Goal: Find specific page/section: Find specific page/section

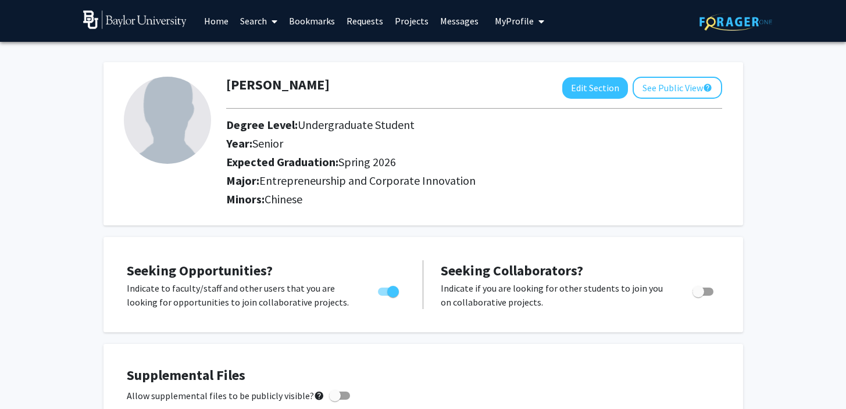
click at [245, 27] on link "Search" at bounding box center [258, 21] width 49 height 41
click at [269, 55] on span "Faculty/Staff" at bounding box center [276, 53] width 85 height 23
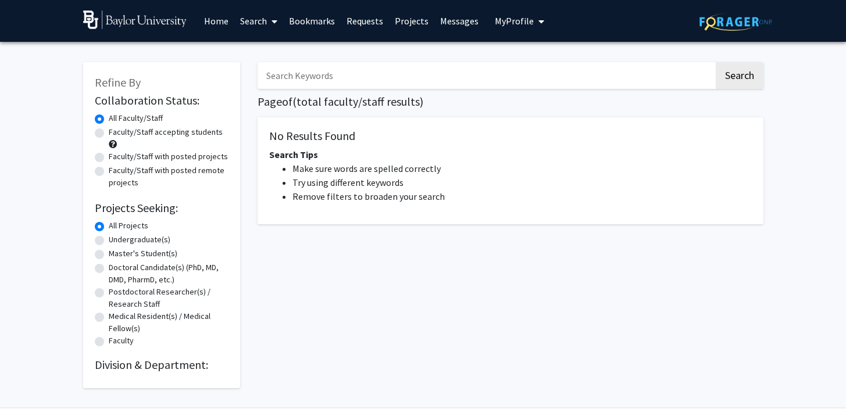
click at [216, 15] on link "Home" at bounding box center [216, 21] width 36 height 41
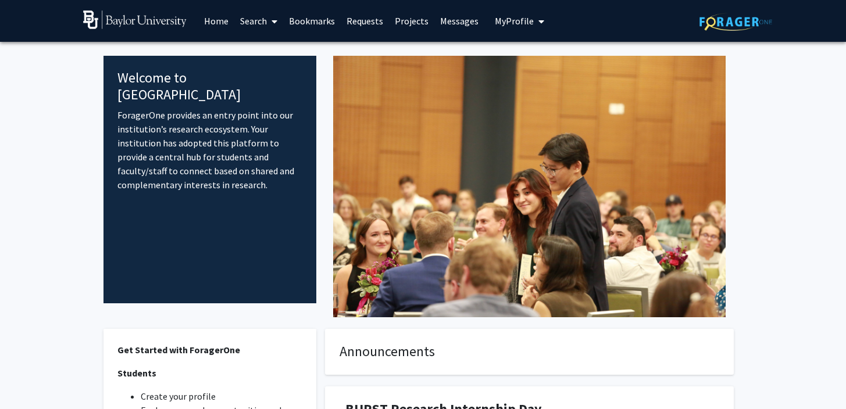
click at [509, 18] on span "My Profile" at bounding box center [514, 21] width 39 height 12
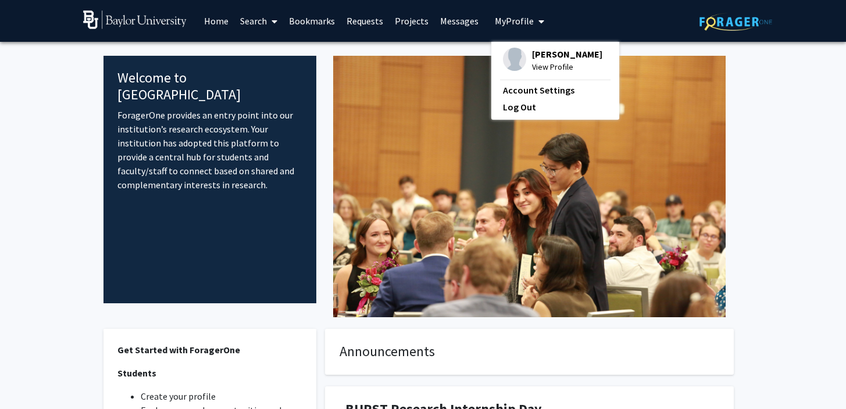
click at [509, 19] on span "My Profile" at bounding box center [514, 21] width 39 height 12
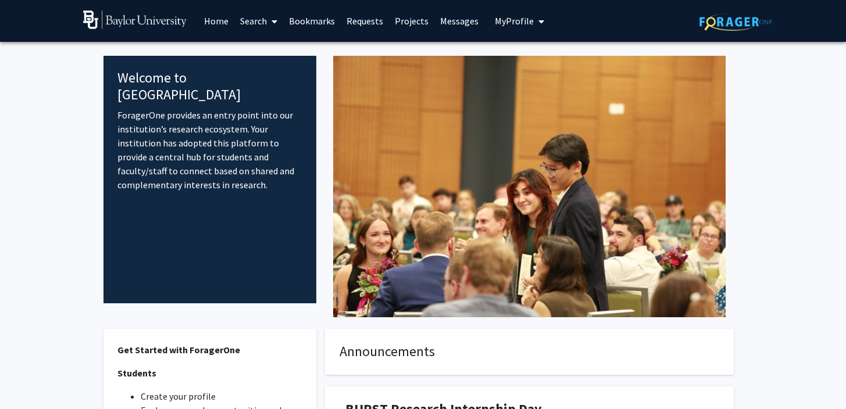
click at [400, 24] on link "Projects" at bounding box center [411, 21] width 45 height 41
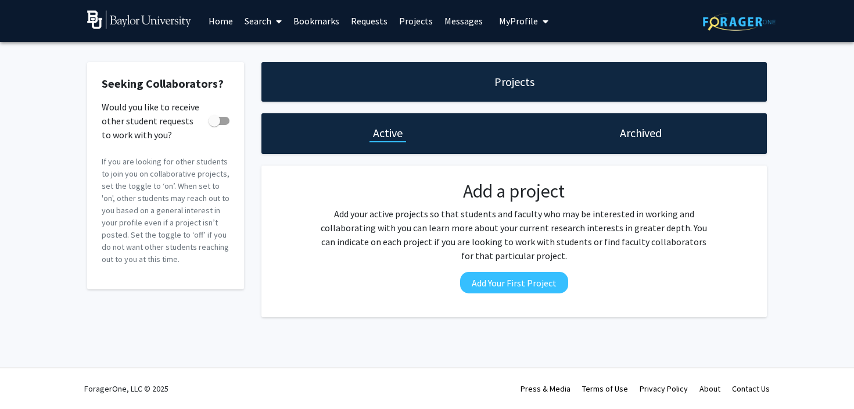
click at [272, 22] on span at bounding box center [276, 21] width 10 height 41
click at [298, 19] on link "Bookmarks" at bounding box center [317, 21] width 58 height 41
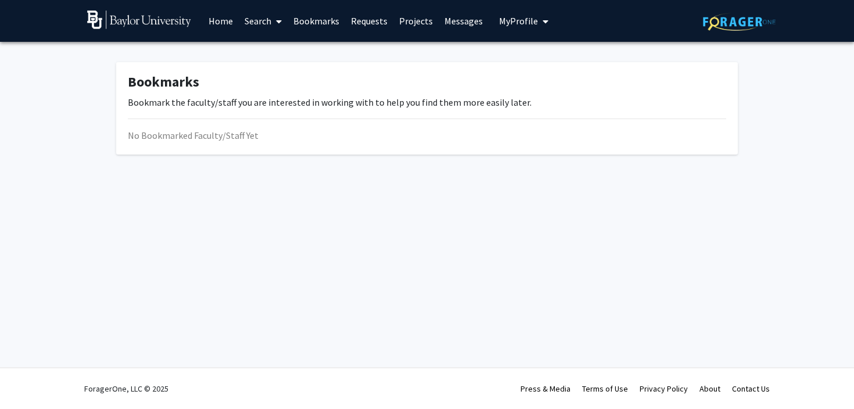
click at [363, 19] on link "Requests" at bounding box center [369, 21] width 48 height 41
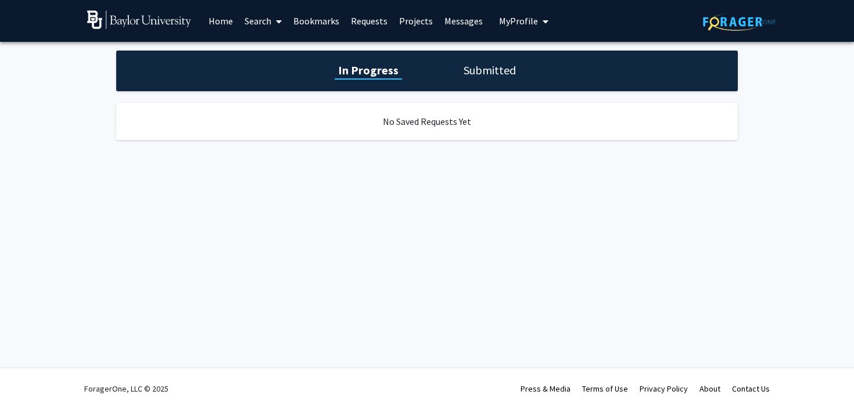
click at [222, 26] on link "Home" at bounding box center [221, 21] width 36 height 41
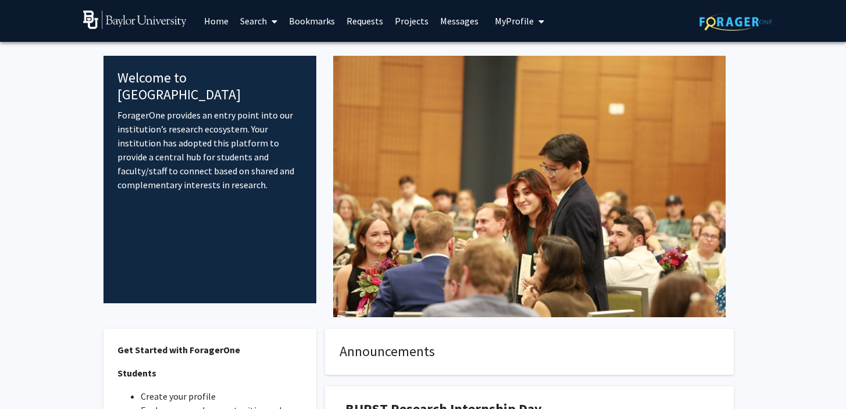
click at [263, 22] on link "Search" at bounding box center [258, 21] width 49 height 41
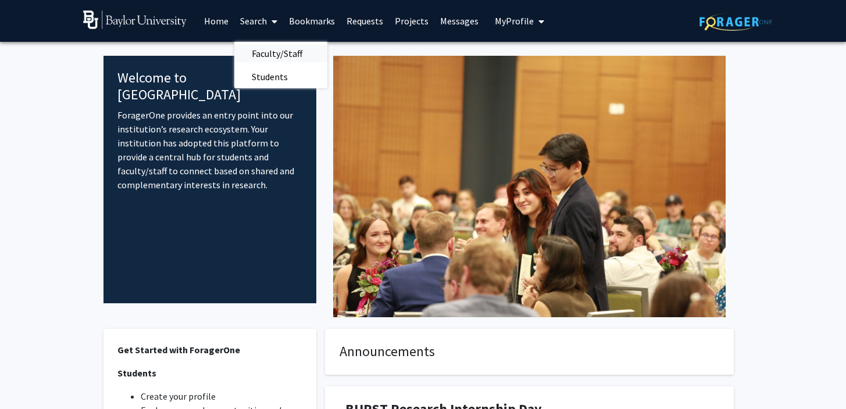
click at [264, 42] on span "Faculty/Staff" at bounding box center [276, 53] width 85 height 23
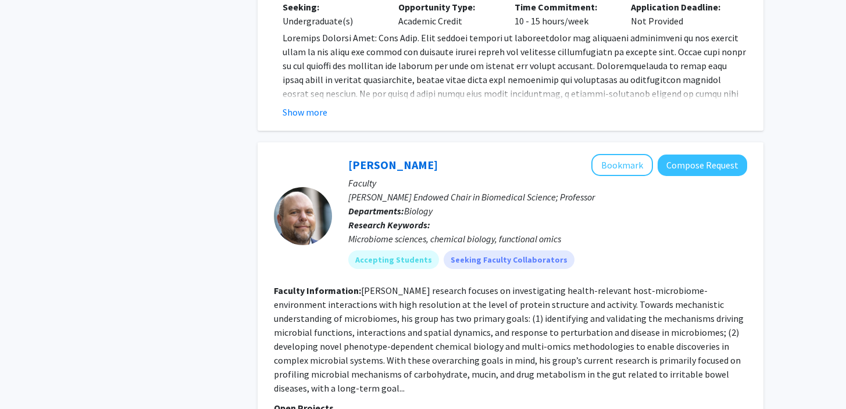
scroll to position [2476, 0]
